Goal: Information Seeking & Learning: Check status

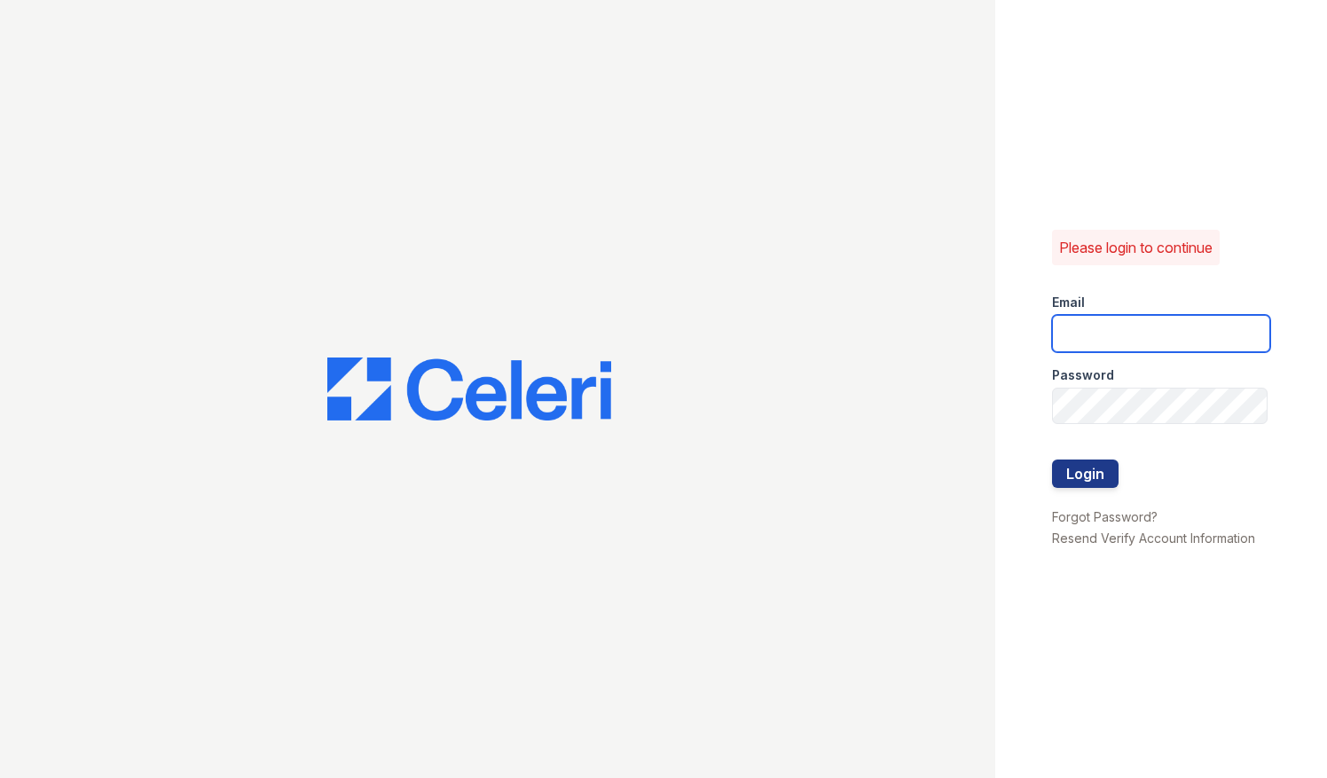
type input "parqnjleasing@greystar.com"
click at [1099, 492] on div at bounding box center [1161, 497] width 218 height 18
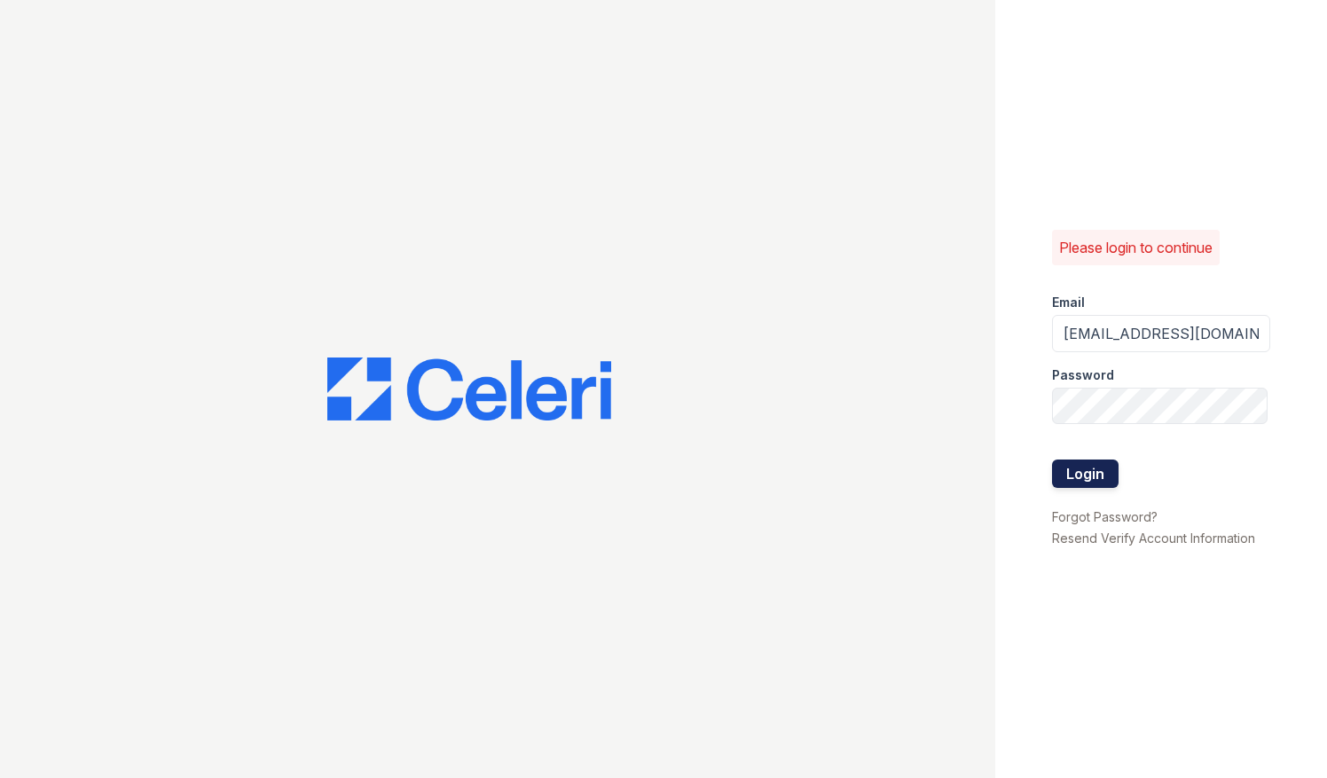
click at [1091, 467] on button "Login" at bounding box center [1085, 474] width 67 height 28
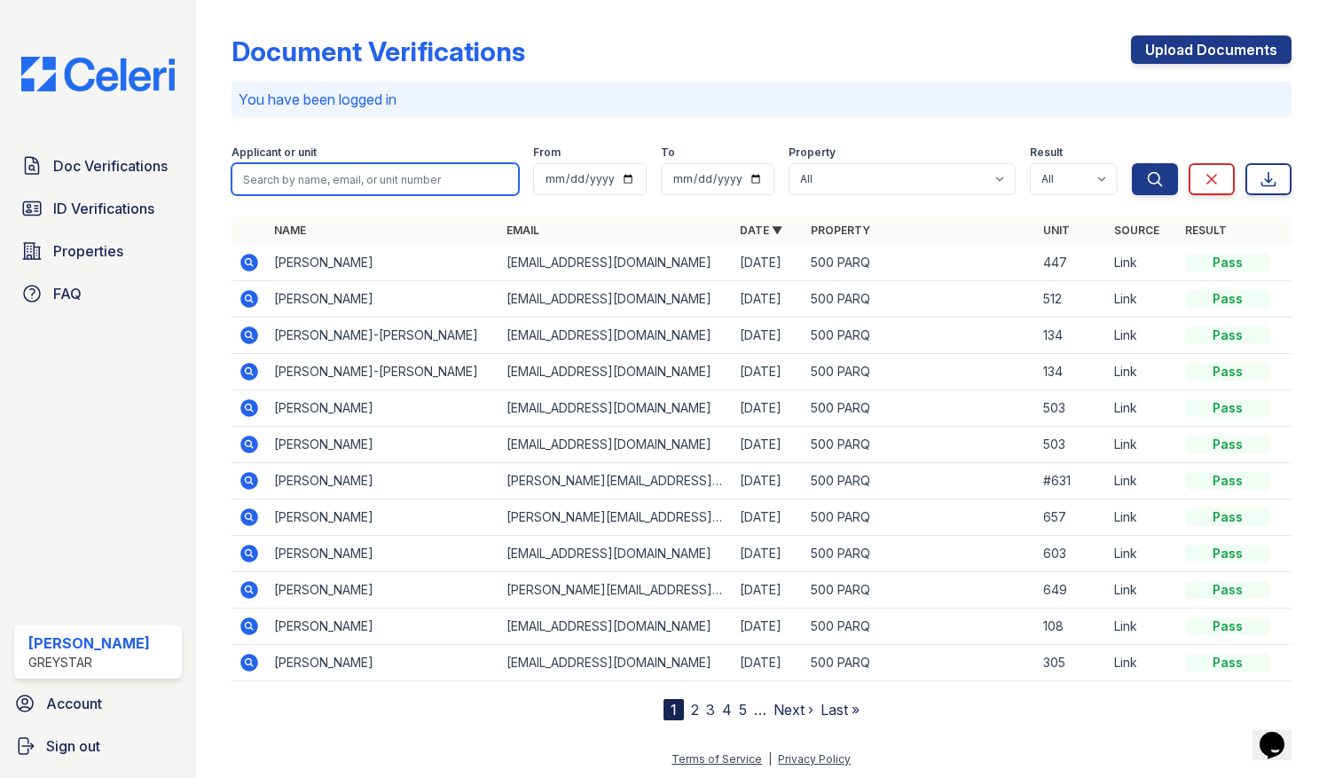
click at [311, 179] on input "search" at bounding box center [376, 179] width 288 height 32
type input "[PERSON_NAME]"
click at [1132, 163] on button "Search" at bounding box center [1155, 179] width 46 height 32
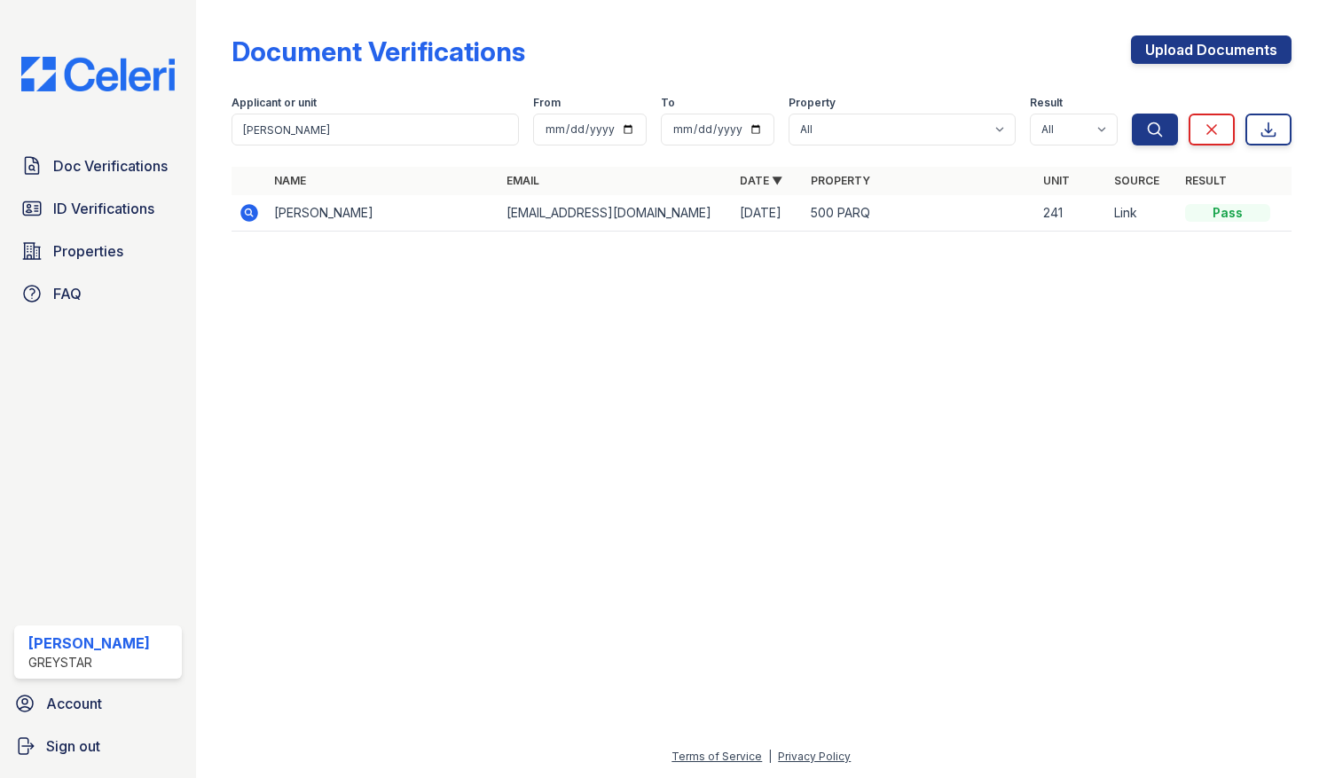
click at [242, 226] on td at bounding box center [249, 213] width 35 height 36
click at [244, 220] on icon at bounding box center [249, 212] width 21 height 21
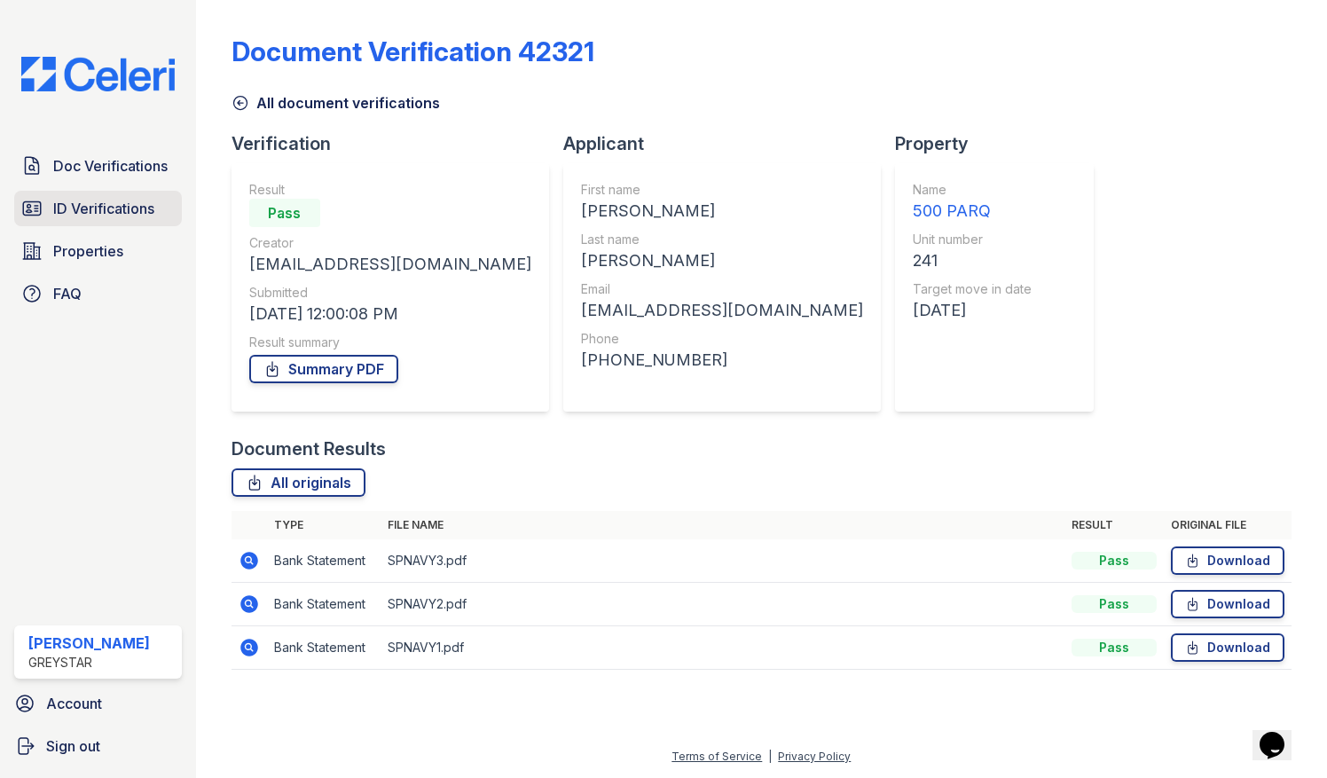
click at [94, 203] on span "ID Verifications" at bounding box center [103, 208] width 101 height 21
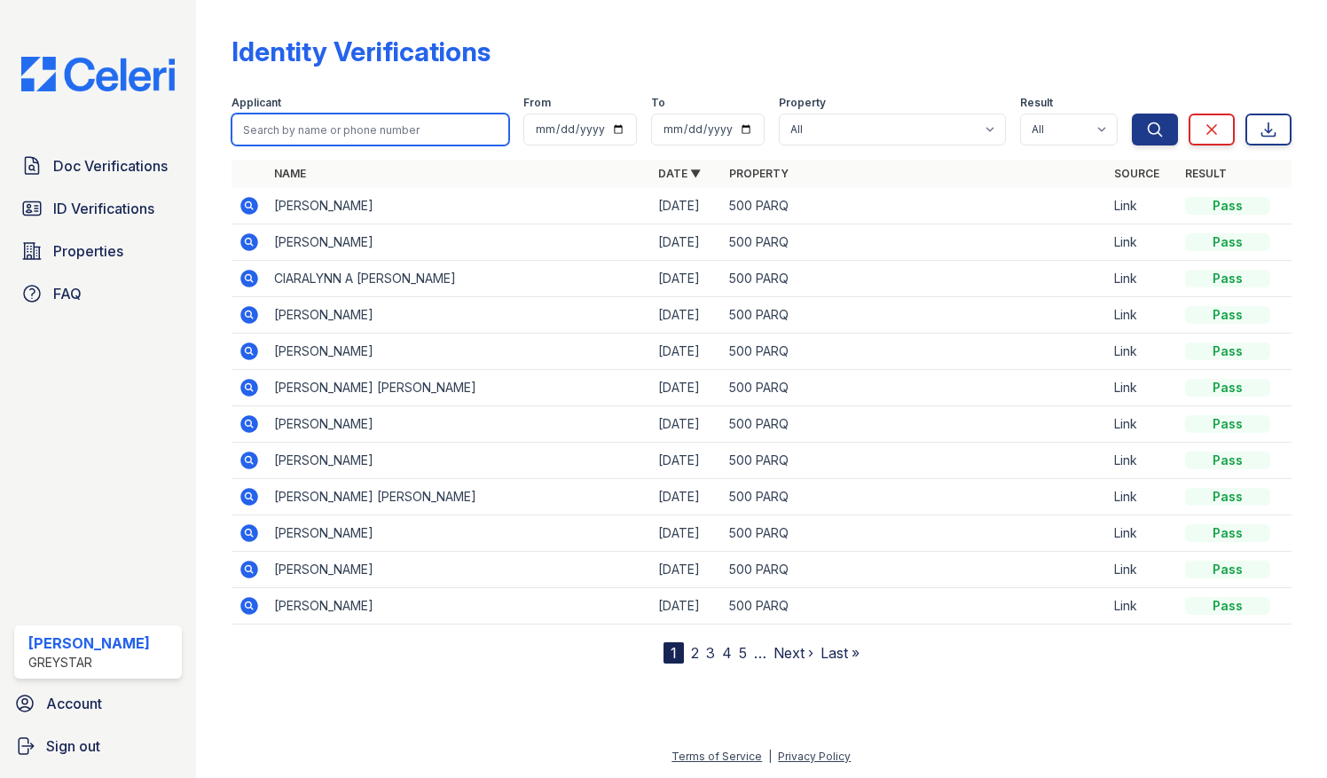
click at [358, 122] on input "search" at bounding box center [371, 130] width 279 height 32
type input "[PERSON_NAME]"
click at [1132, 114] on button "Search" at bounding box center [1155, 130] width 46 height 32
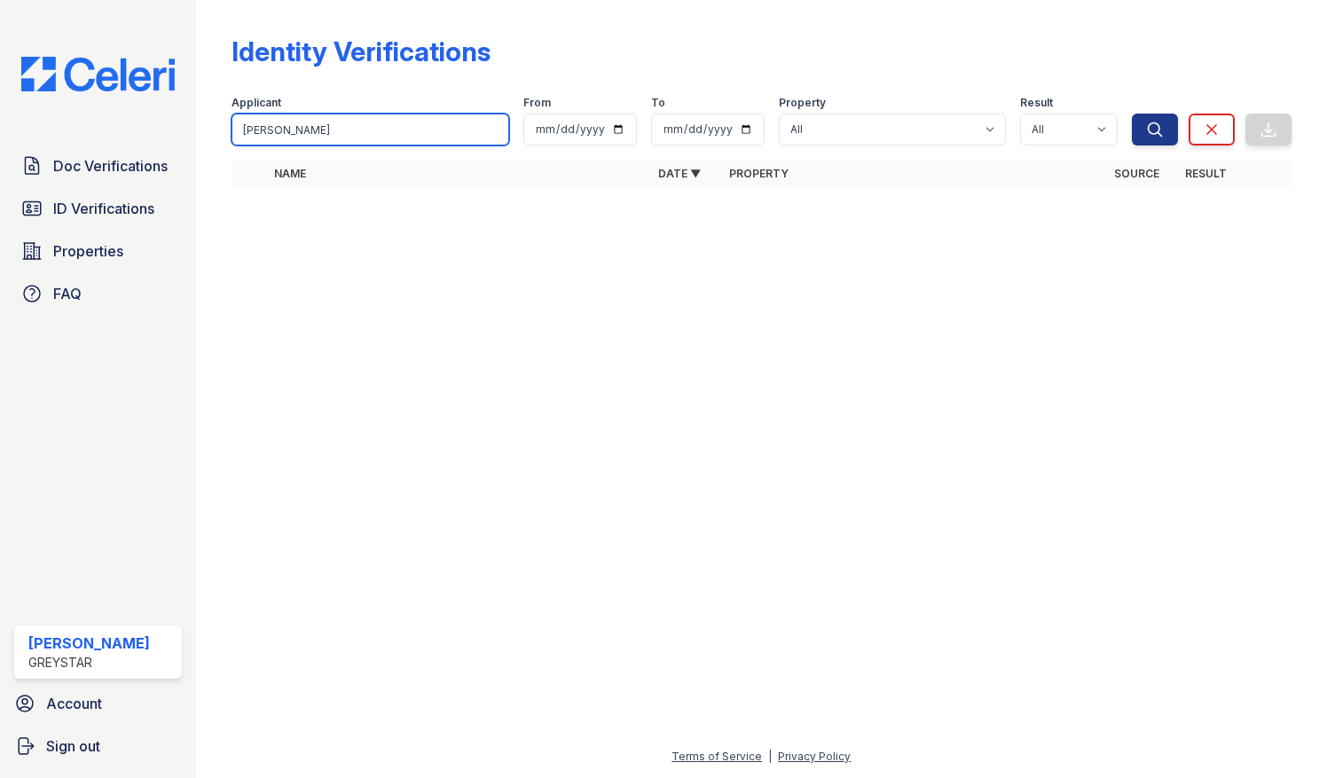
drag, startPoint x: 309, startPoint y: 116, endPoint x: 9, endPoint y: 122, distance: 299.9
click at [9, 122] on div "Doc Verifications ID Verifications Properties FAQ [PERSON_NAME] Greystar Accoun…" at bounding box center [663, 389] width 1327 height 778
type input "["
type input "pierre"
click at [1132, 114] on button "Search" at bounding box center [1155, 130] width 46 height 32
